Goal: Transaction & Acquisition: Download file/media

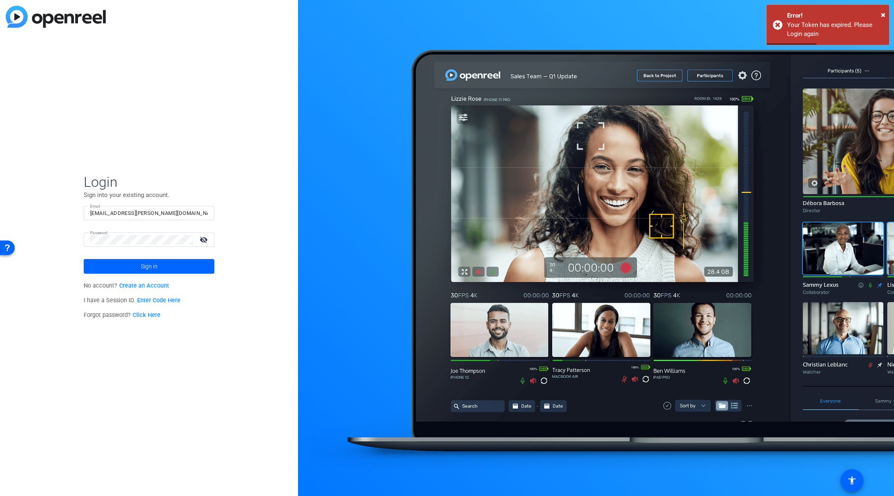
click at [204, 239] on mat-icon "visibility_off" at bounding box center [205, 240] width 20 height 12
click at [157, 266] on span at bounding box center [149, 267] width 131 height 20
drag, startPoint x: 126, startPoint y: 214, endPoint x: 106, endPoint y: 213, distance: 19.6
click at [106, 213] on input "[EMAIL_ADDRESS][PERSON_NAME][DOMAIN_NAME]" at bounding box center [149, 213] width 118 height 10
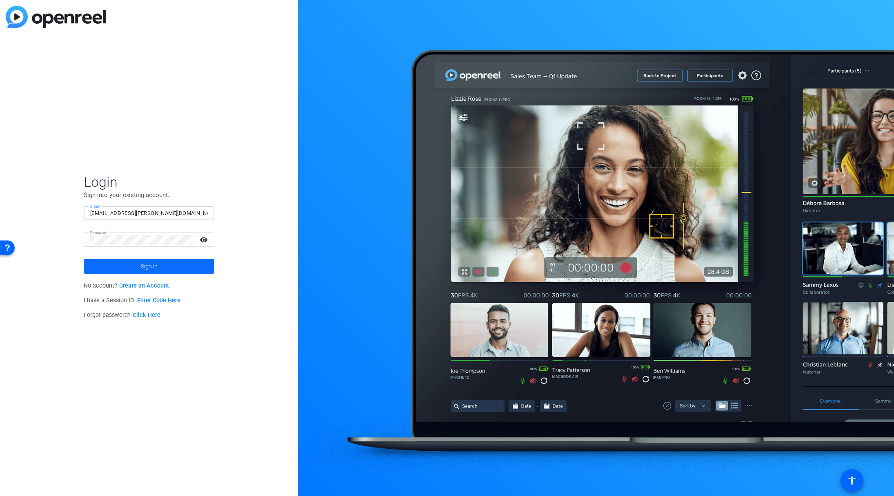
type input "[EMAIL_ADDRESS][PERSON_NAME][DOMAIN_NAME]"
click at [144, 269] on span "Sign in" at bounding box center [149, 266] width 17 height 20
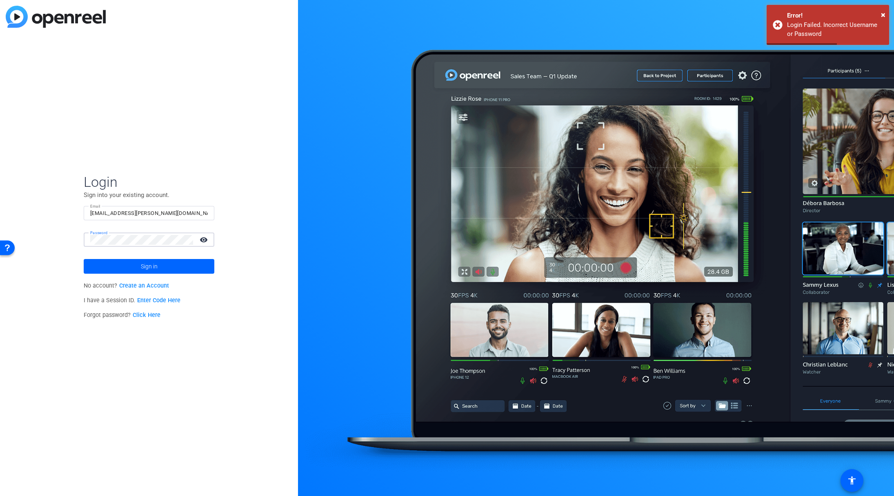
click at [87, 233] on div "Password visibility" at bounding box center [149, 240] width 131 height 14
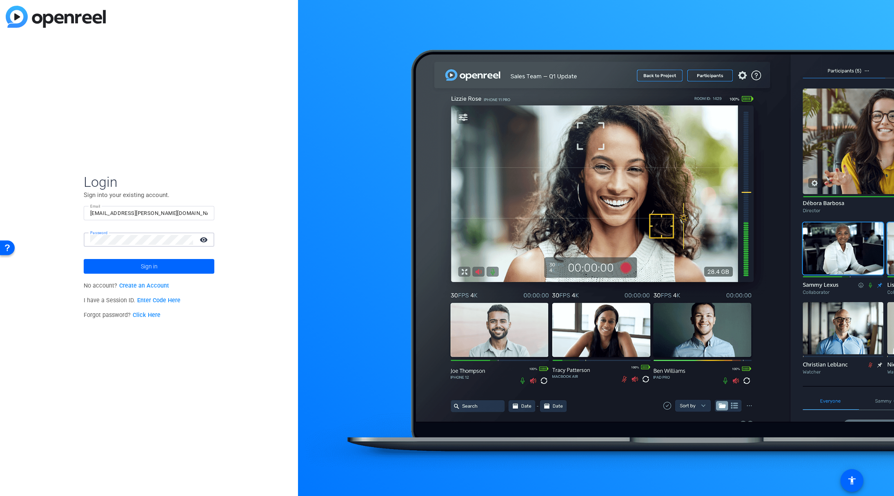
click at [70, 251] on div "Login Sign into your existing account. Email [EMAIL_ADDRESS][PERSON_NAME][DOMAI…" at bounding box center [149, 248] width 298 height 496
click at [131, 265] on span at bounding box center [149, 267] width 131 height 20
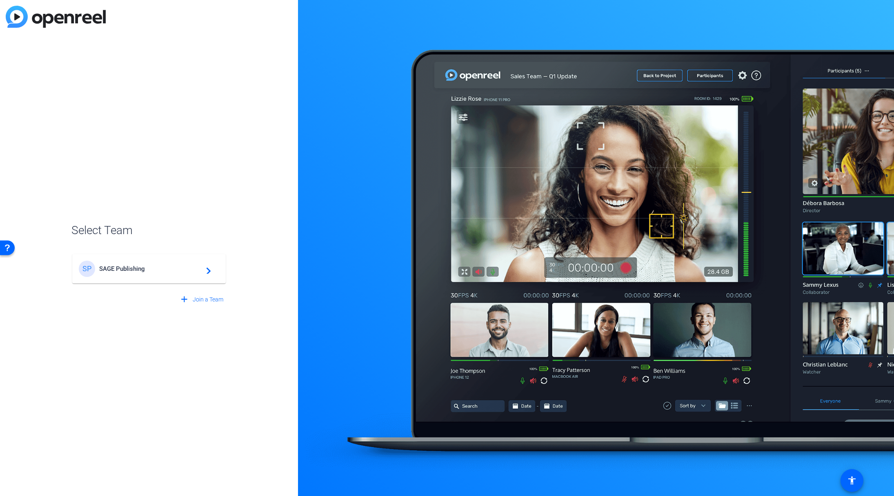
click at [169, 268] on span "SAGE Publishing" at bounding box center [150, 268] width 102 height 7
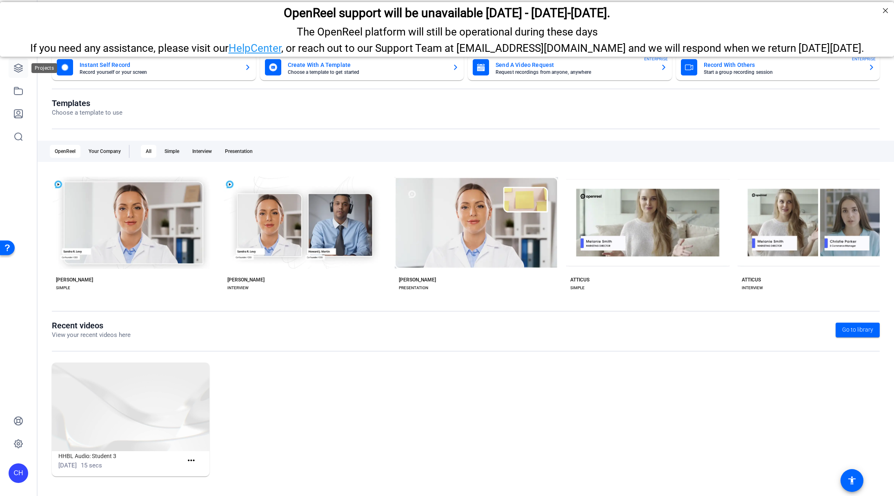
click at [19, 69] on icon at bounding box center [18, 68] width 8 height 8
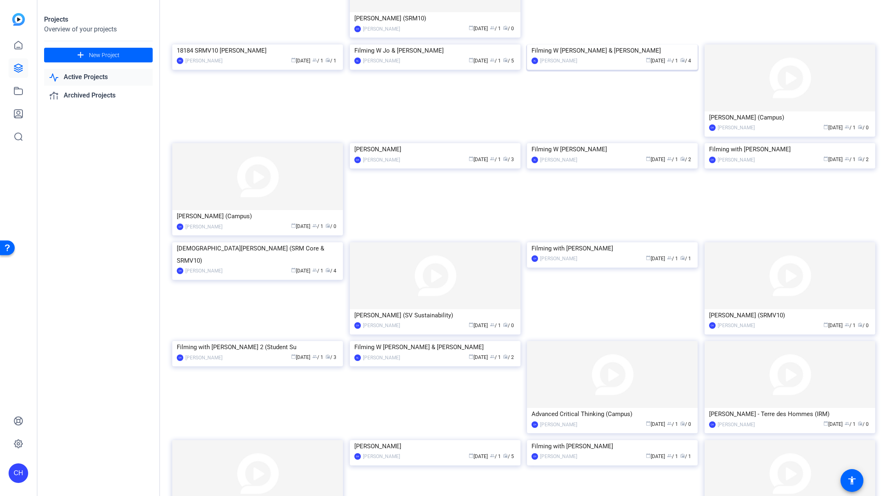
scroll to position [358, 0]
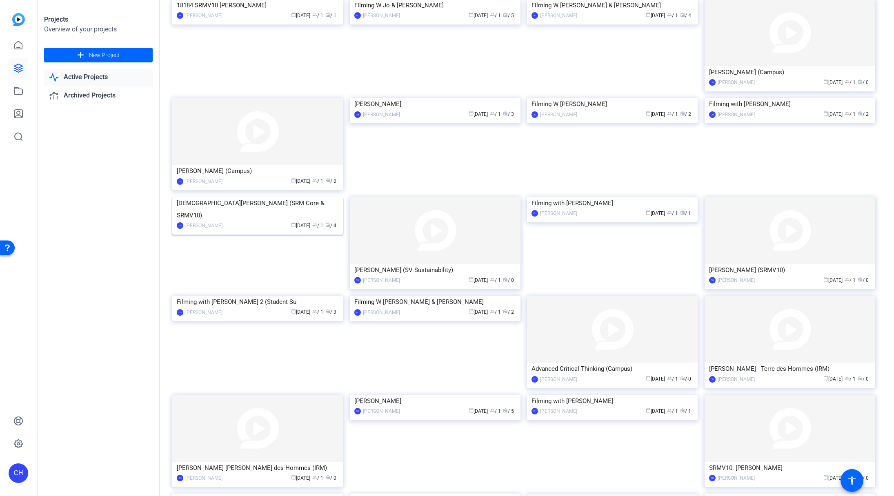
click at [309, 197] on img at bounding box center [257, 197] width 171 height 0
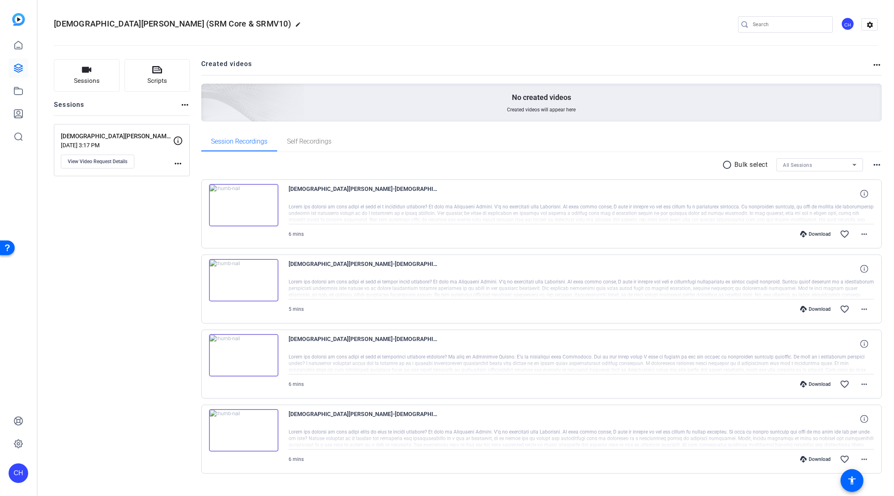
scroll to position [14, 0]
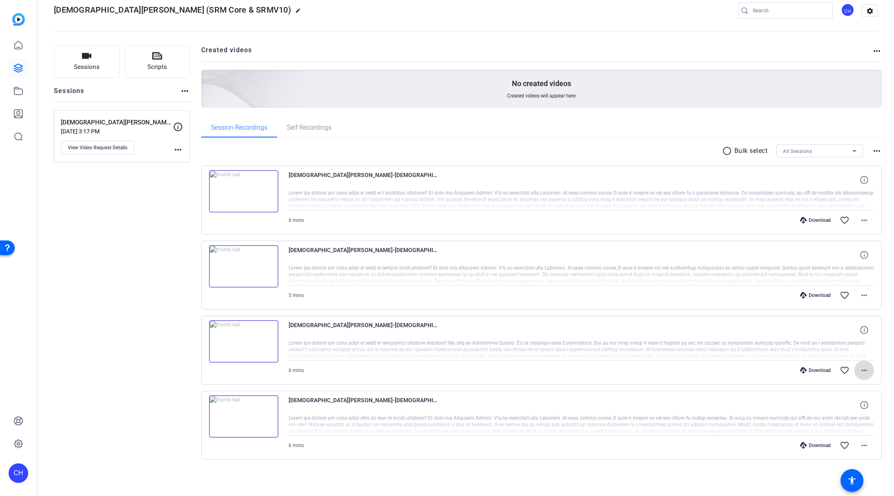
click at [859, 370] on mat-icon "more_horiz" at bounding box center [864, 371] width 10 height 10
click at [858, 408] on span "Download MP4" at bounding box center [838, 408] width 49 height 10
click at [859, 294] on mat-icon "more_horiz" at bounding box center [864, 295] width 10 height 10
click at [852, 332] on span "Download MP4" at bounding box center [838, 333] width 49 height 10
click at [863, 220] on mat-icon "more_horiz" at bounding box center [864, 220] width 10 height 10
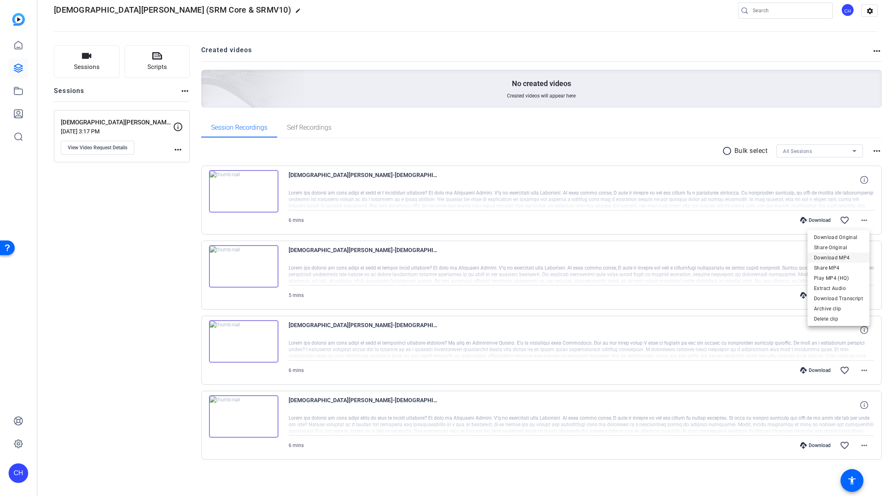
click at [851, 258] on span "Download MP4" at bounding box center [838, 258] width 49 height 10
click at [19, 64] on icon at bounding box center [18, 68] width 8 height 8
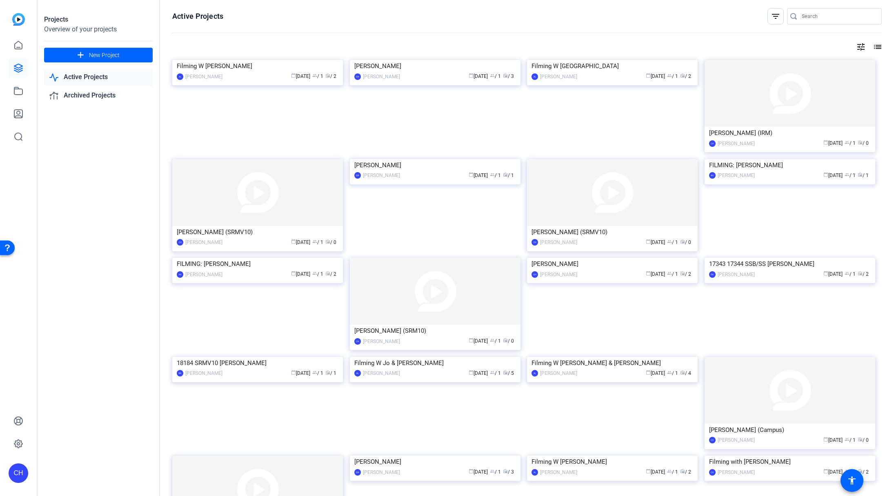
click at [771, 19] on mat-icon "filter_list" at bounding box center [775, 16] width 10 height 10
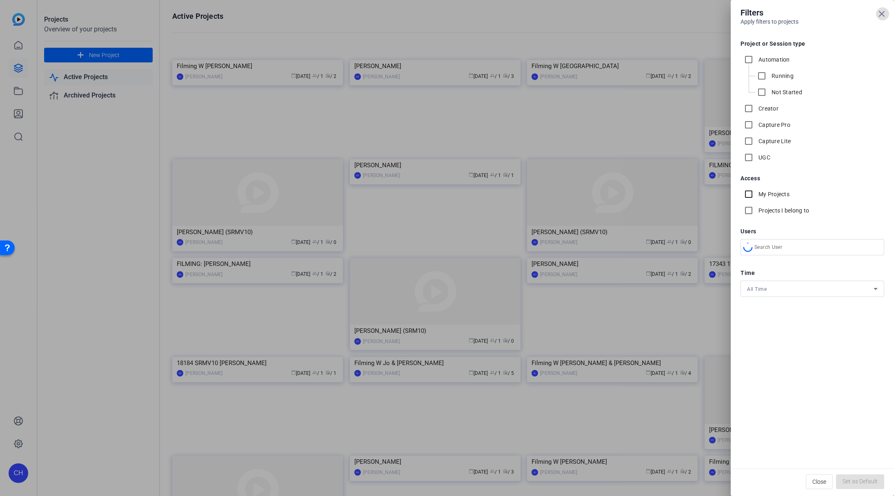
click at [748, 193] on input "My Projects" at bounding box center [748, 194] width 16 height 16
checkbox input "true"
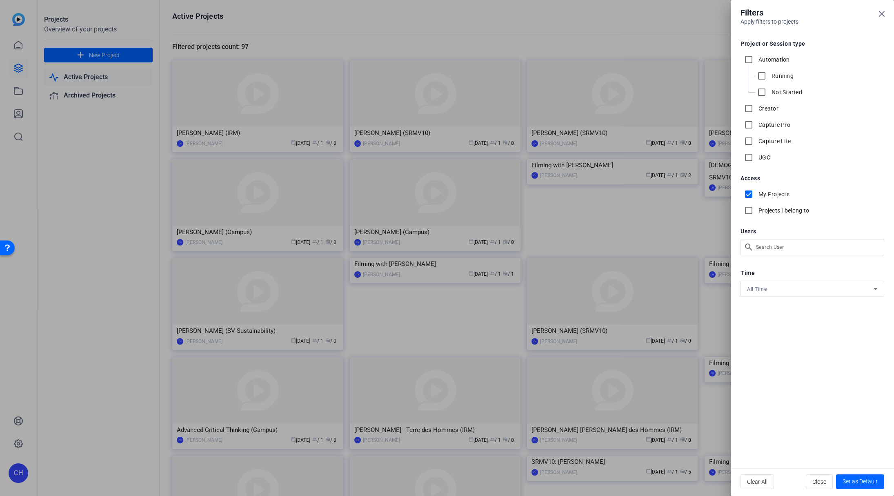
click at [126, 323] on div at bounding box center [447, 248] width 894 height 496
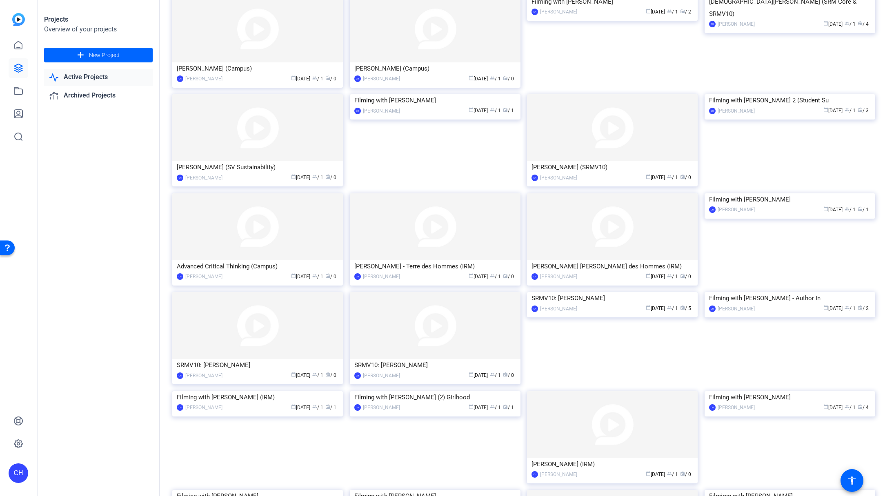
scroll to position [195, 0]
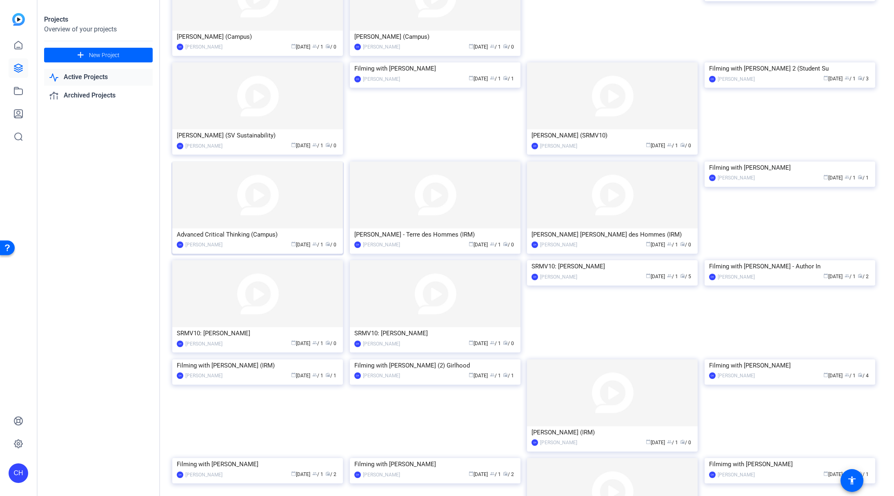
click at [208, 206] on img at bounding box center [257, 195] width 171 height 67
